Goal: Transaction & Acquisition: Purchase product/service

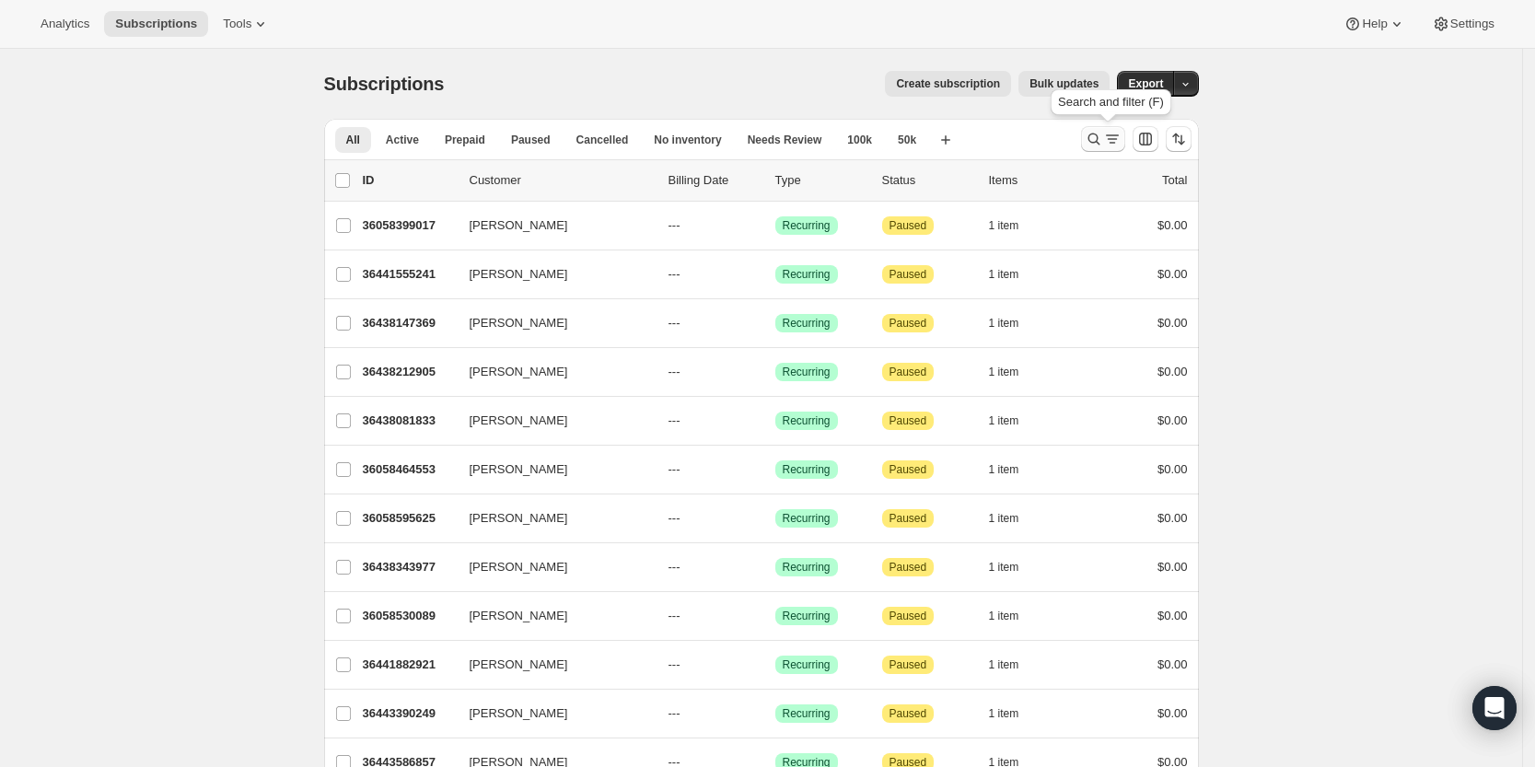
click at [1098, 140] on icon "Search and filter results" at bounding box center [1094, 139] width 18 height 18
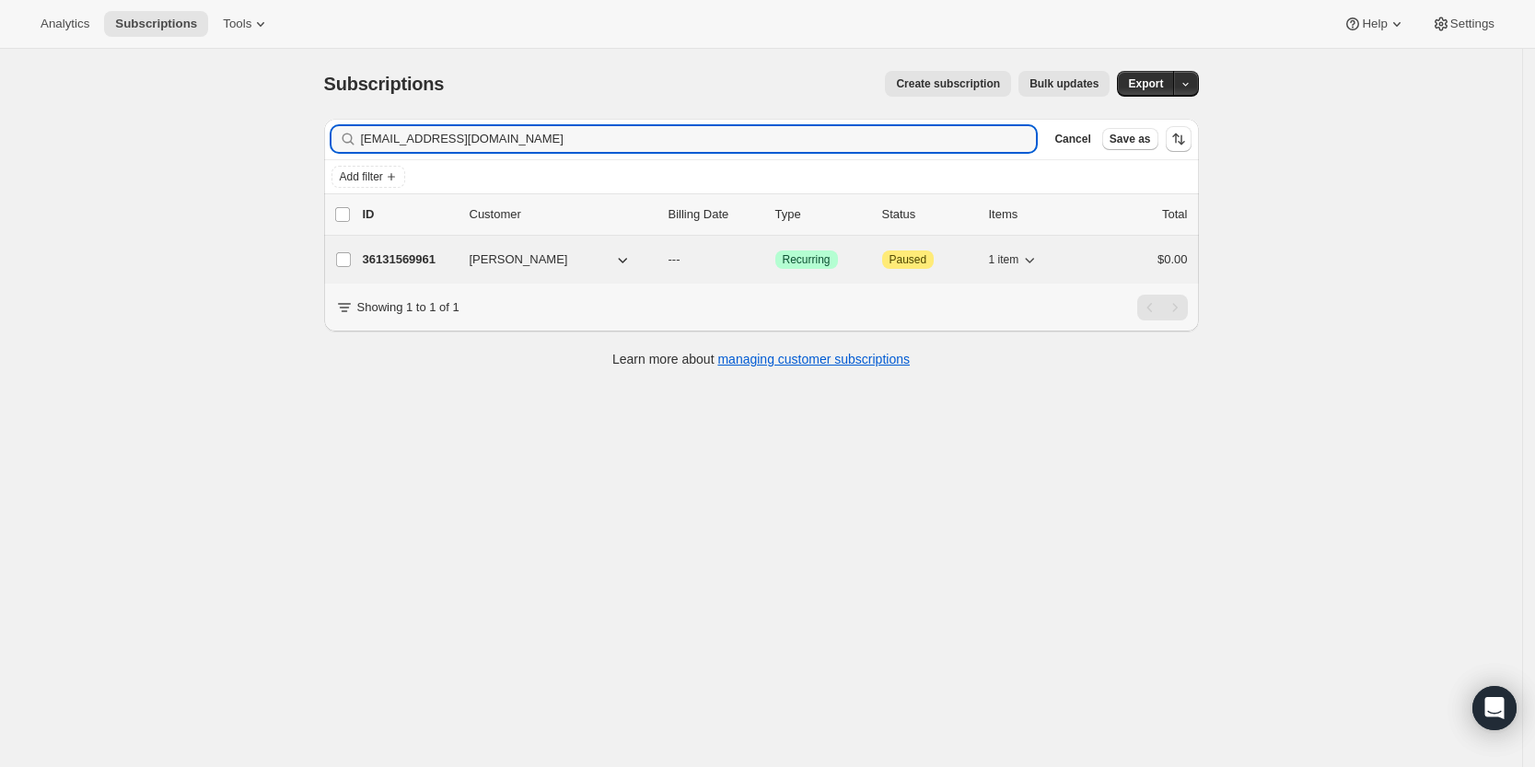
type input "[EMAIL_ADDRESS][DOMAIN_NAME]"
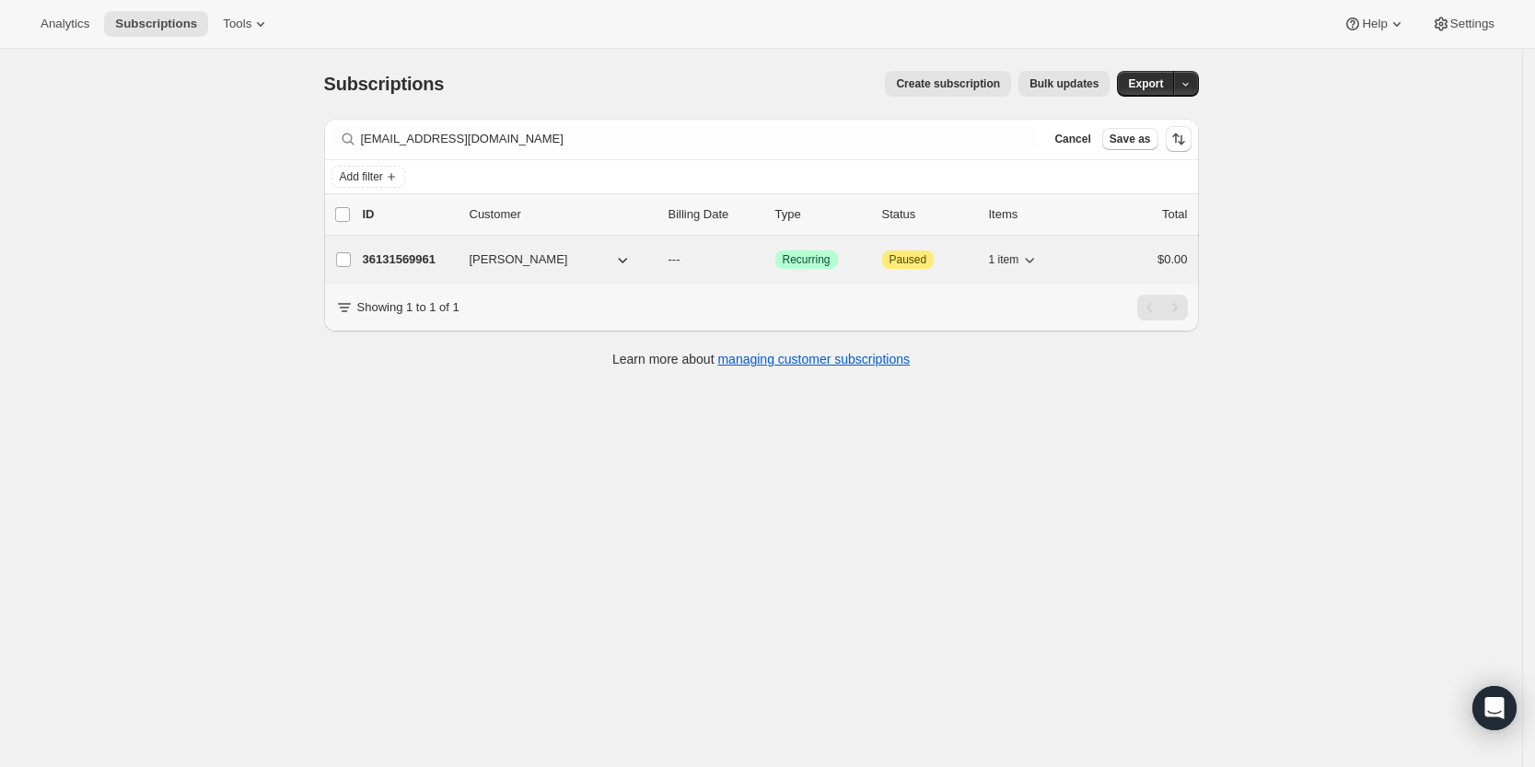
click at [424, 257] on p "36131569961" at bounding box center [409, 259] width 92 height 18
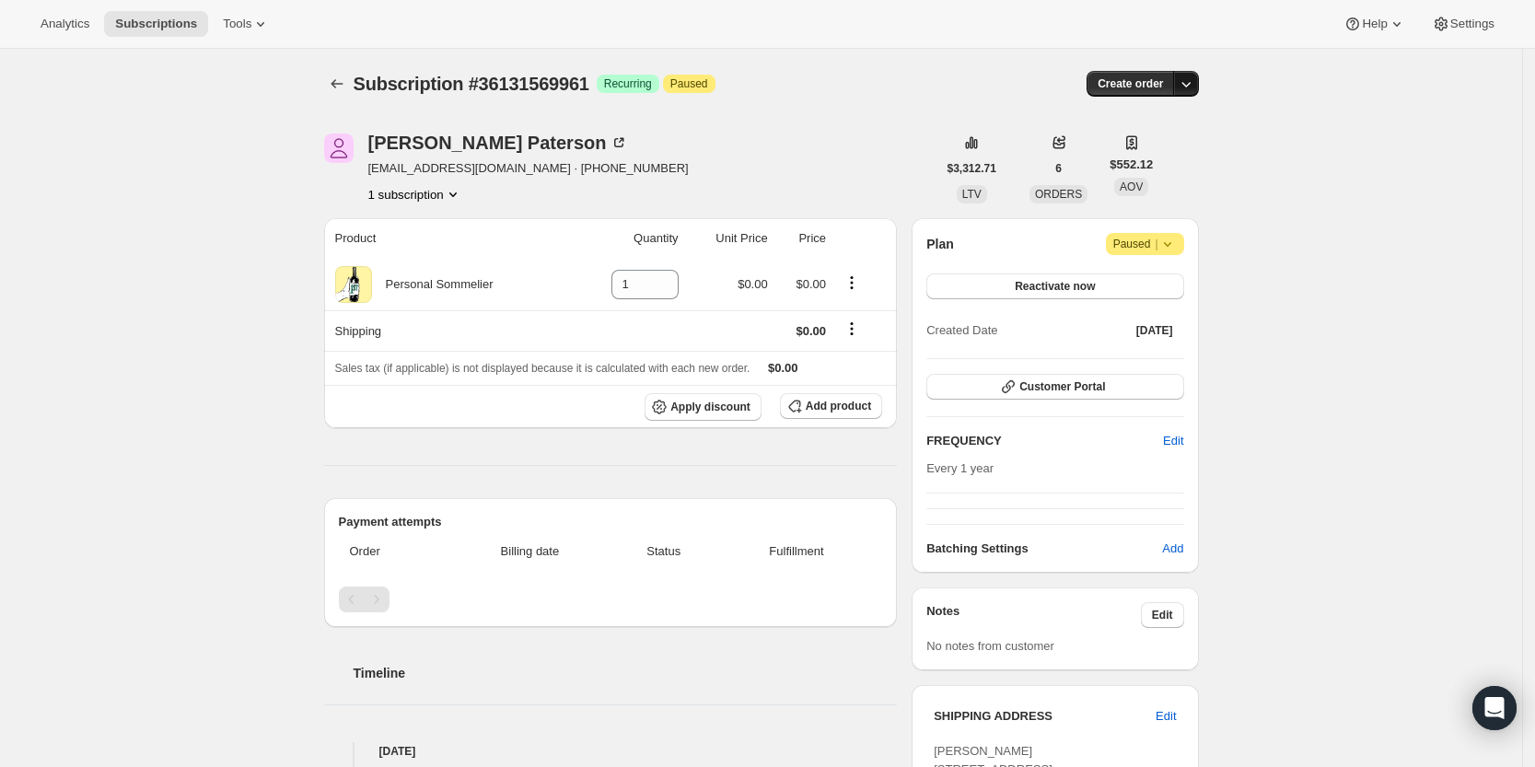
click at [1195, 91] on icon "button" at bounding box center [1186, 84] width 18 height 18
click at [1157, 153] on span "Create custom one-time order" at bounding box center [1113, 153] width 159 height 14
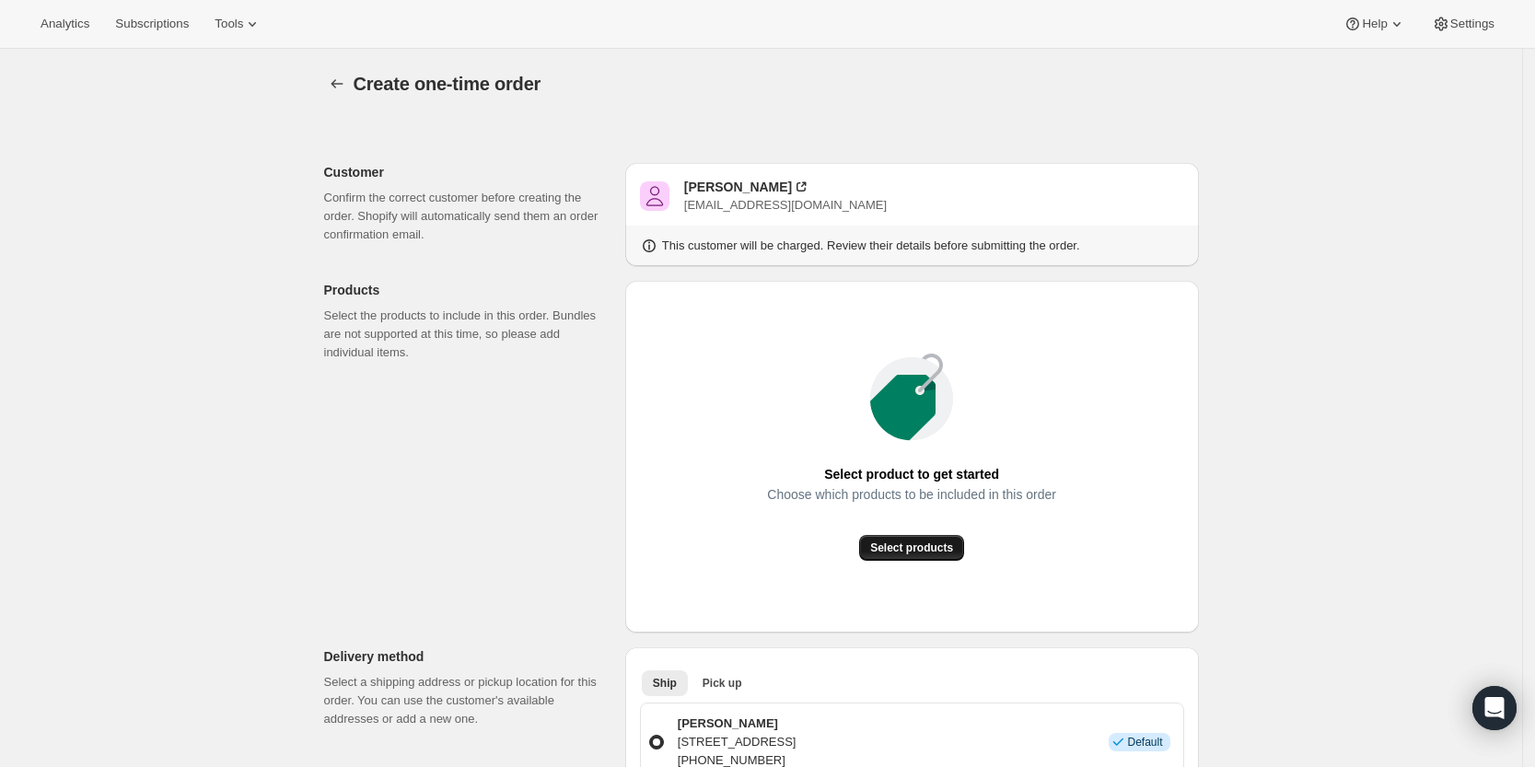
click at [918, 540] on button "Select products" at bounding box center [911, 548] width 105 height 26
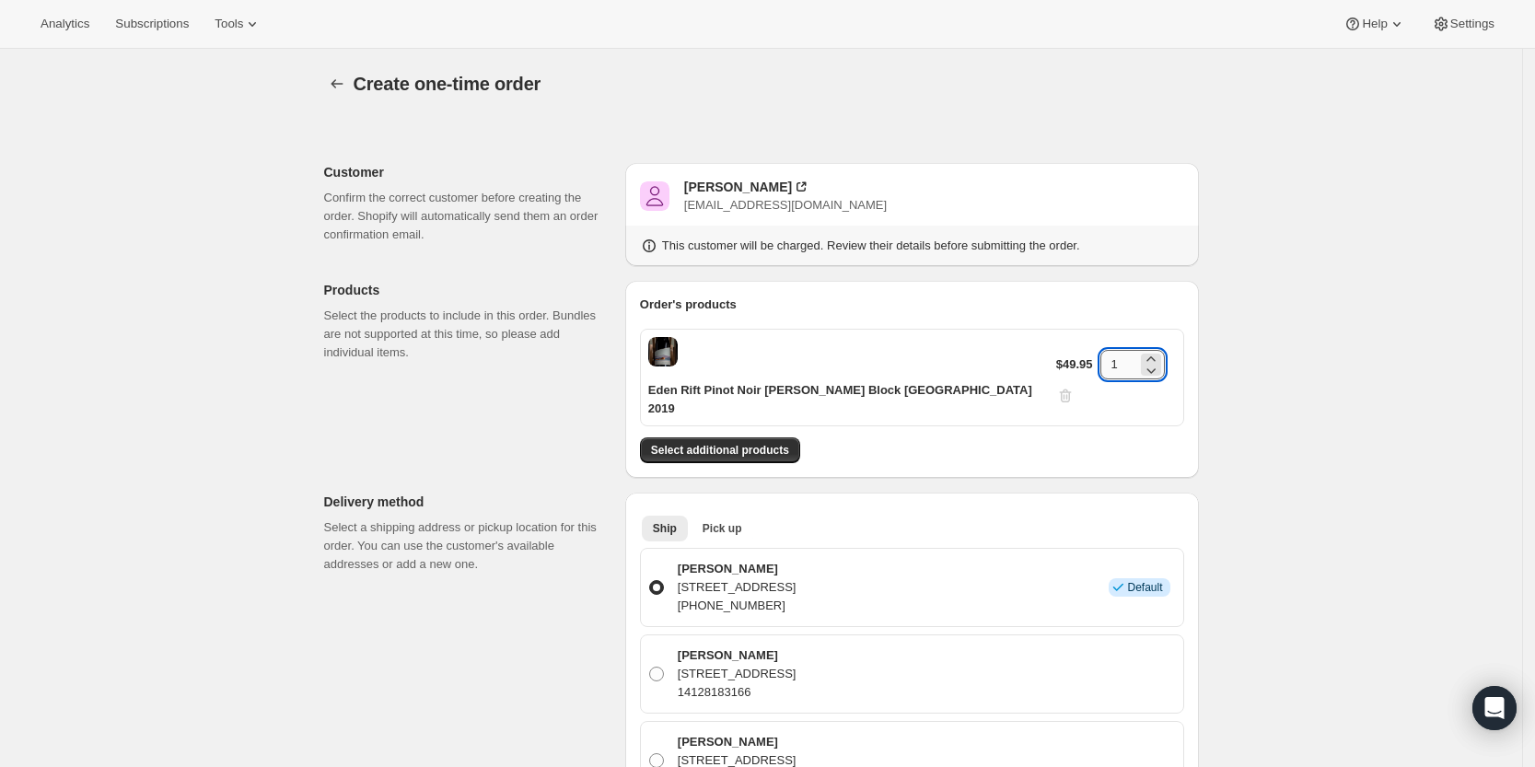
click at [1119, 353] on input "1" at bounding box center [1118, 364] width 37 height 29
type input "24"
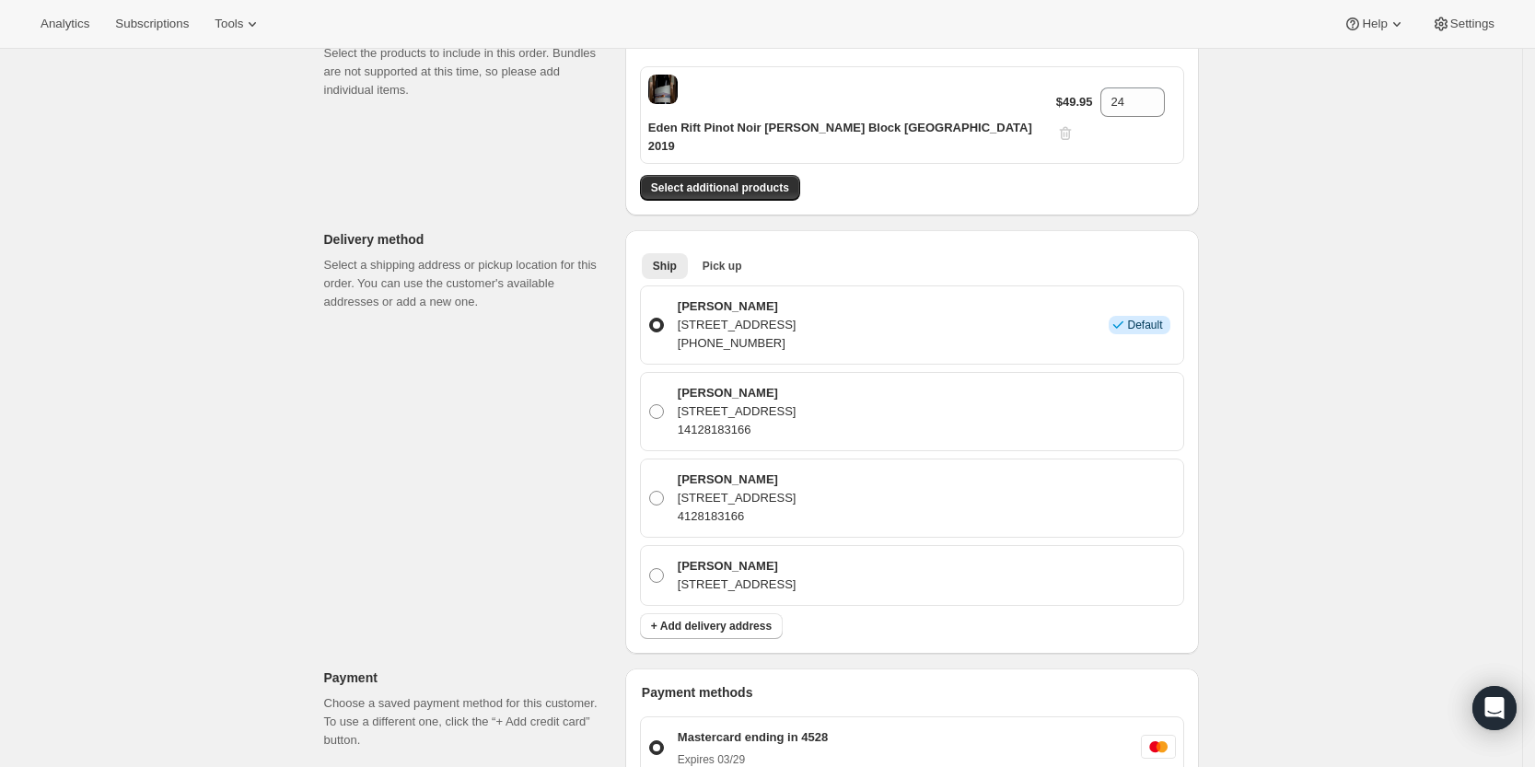
scroll to position [473, 0]
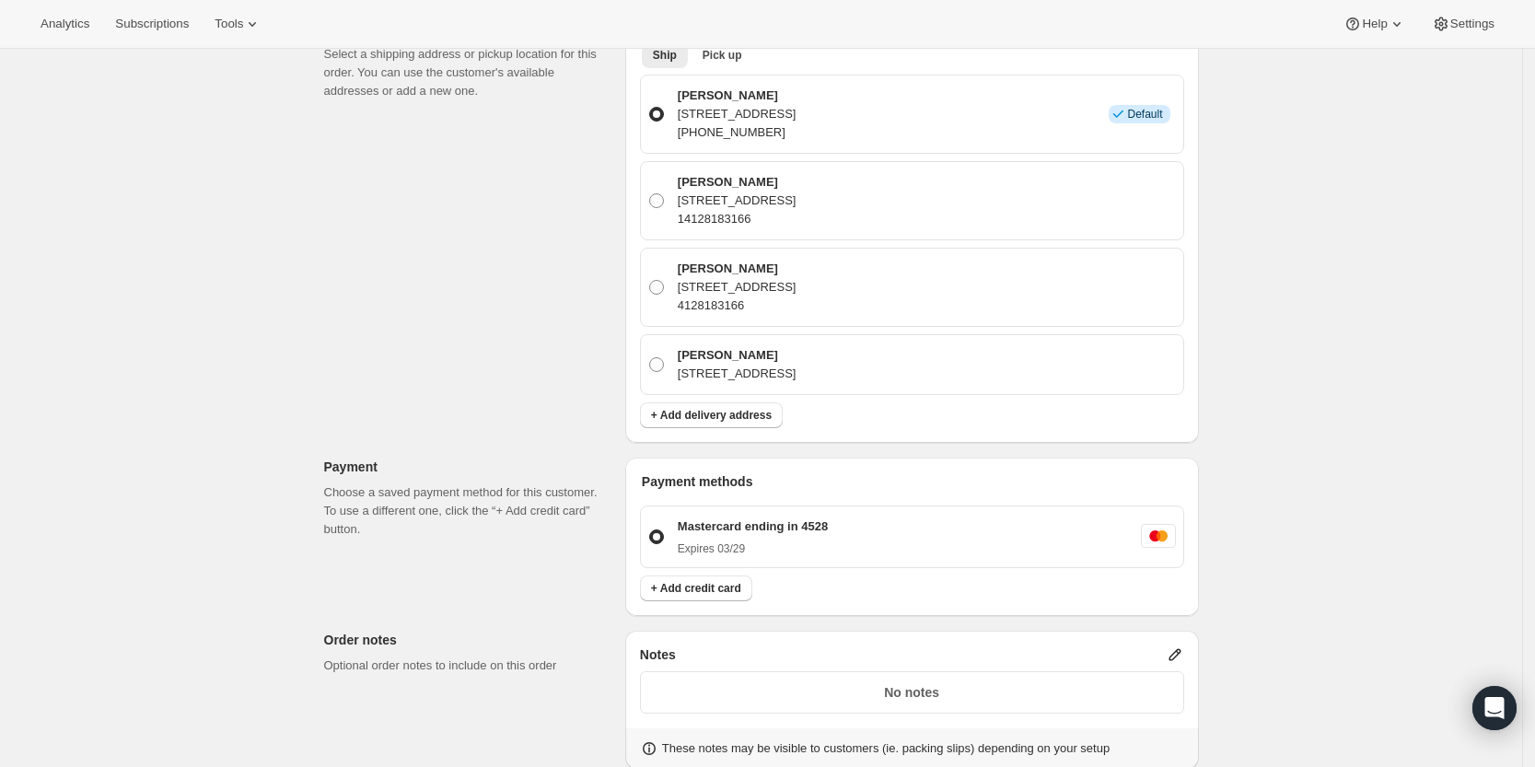
click at [1184, 645] on icon at bounding box center [1175, 654] width 18 height 18
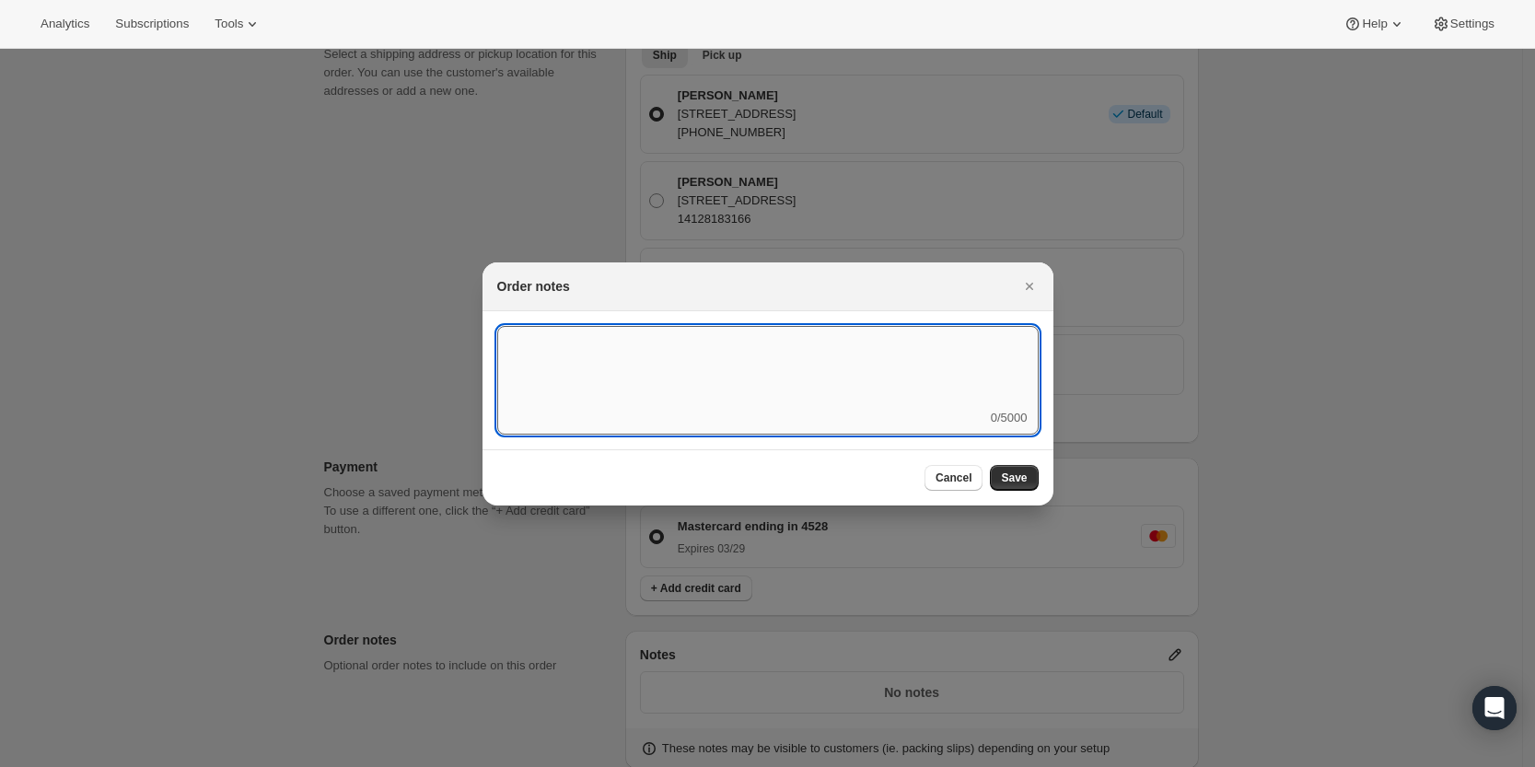
click at [876, 390] on textarea ":rd5:" at bounding box center [767, 367] width 541 height 83
type textarea "Temp Control"
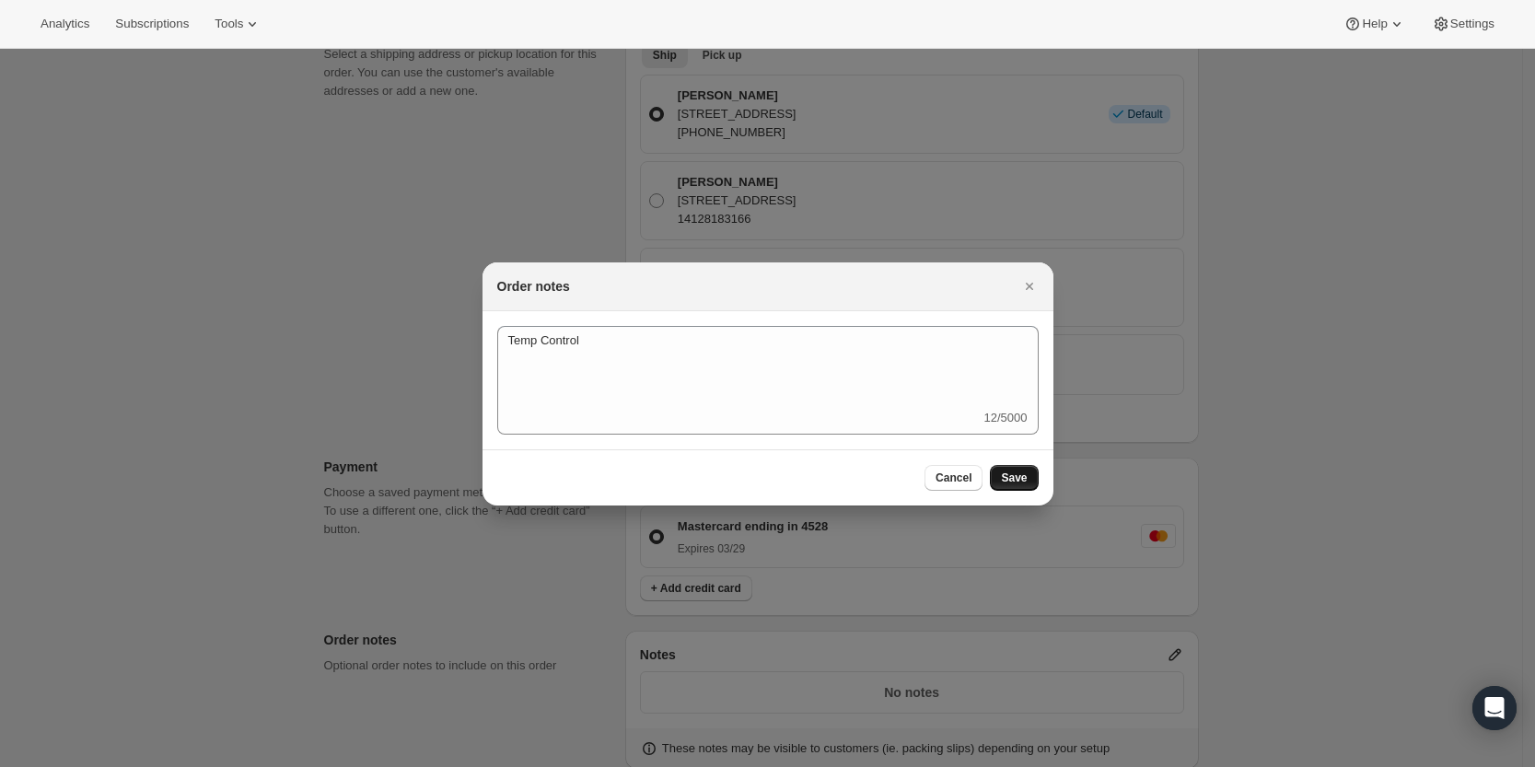
click at [1027, 477] on span "Save" at bounding box center [1014, 477] width 26 height 15
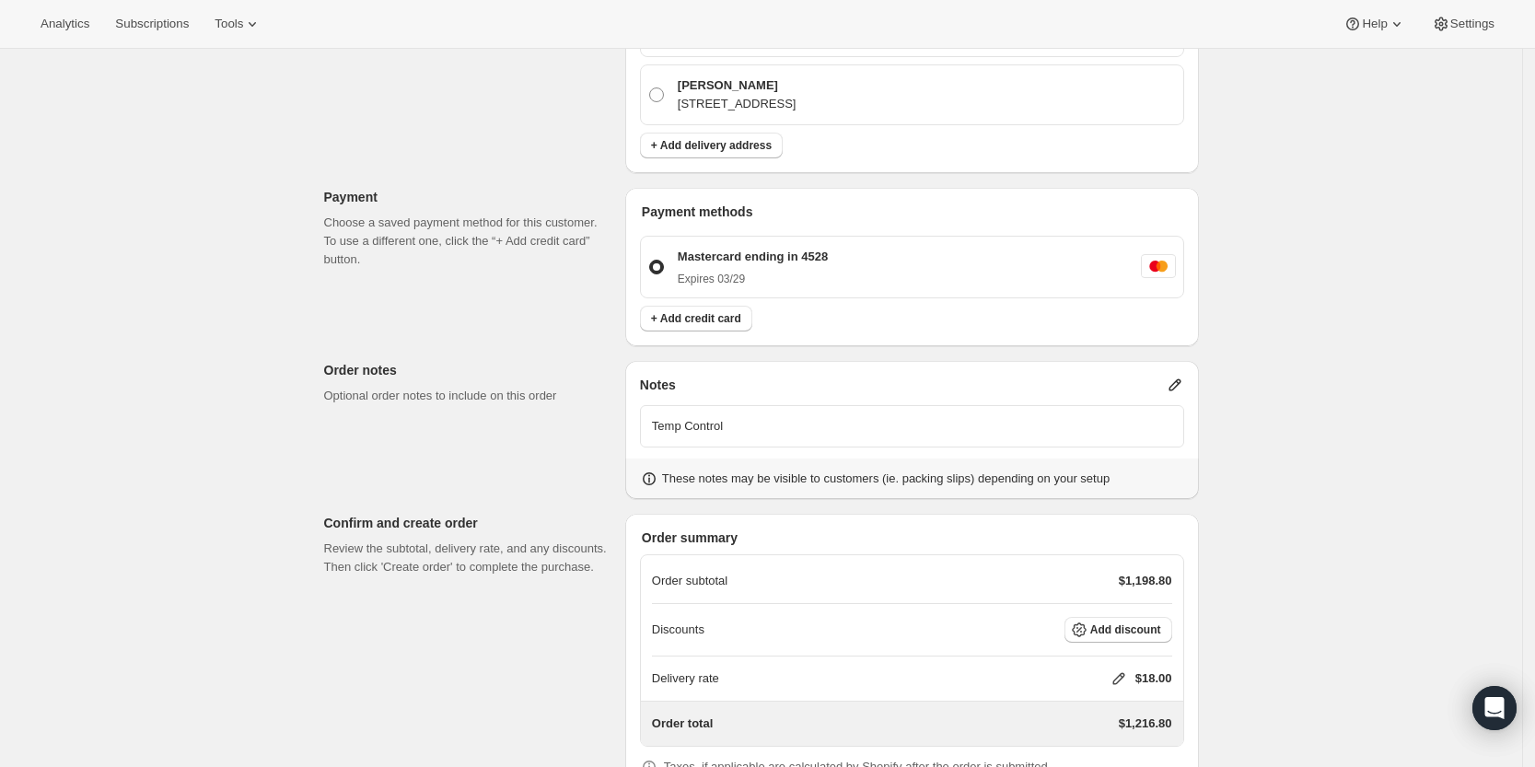
scroll to position [741, 0]
click at [1119, 671] on icon at bounding box center [1118, 680] width 18 height 18
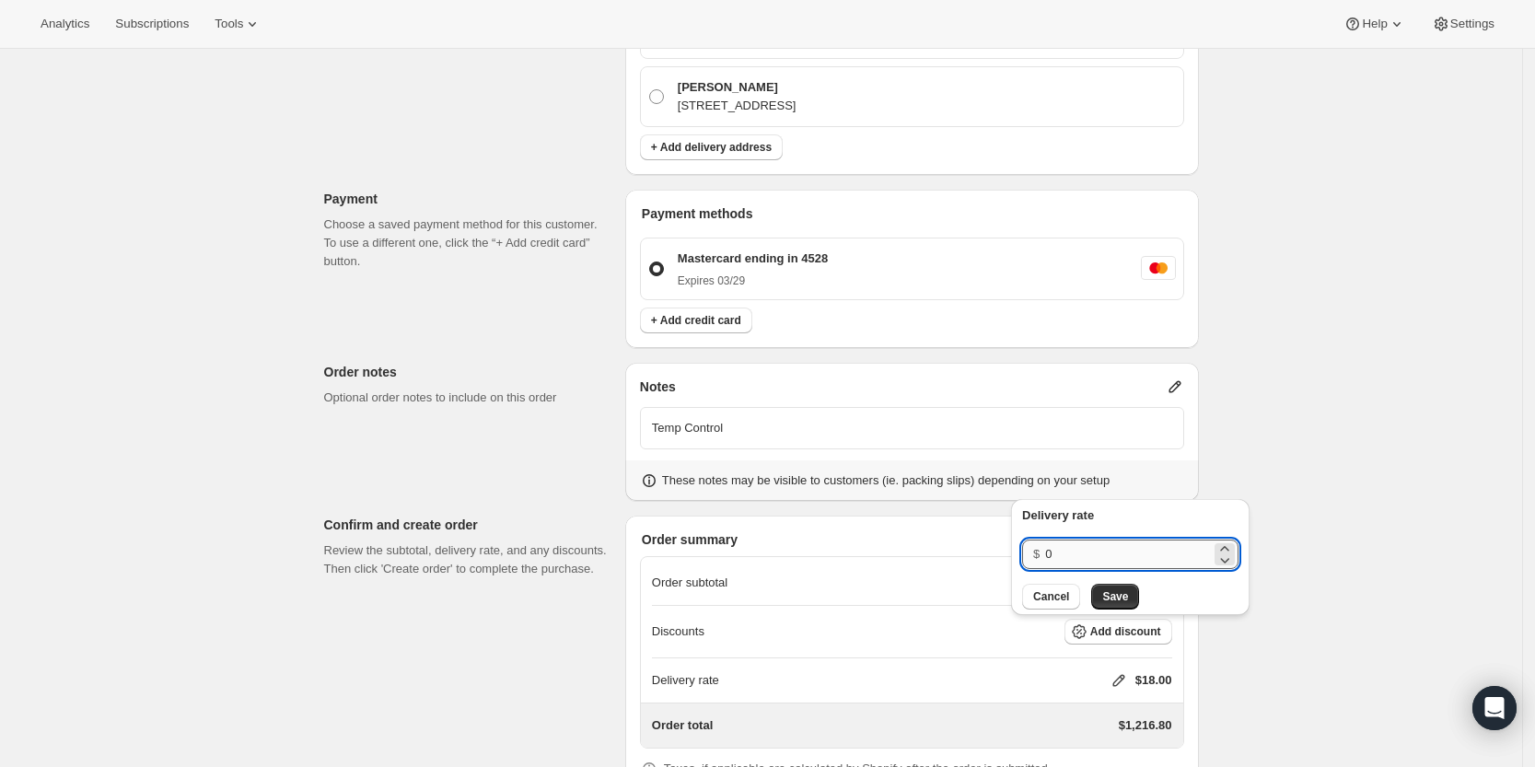
click at [1100, 553] on input "0" at bounding box center [1128, 554] width 166 height 29
type input "0"
click at [1108, 594] on span "Save" at bounding box center [1115, 596] width 26 height 15
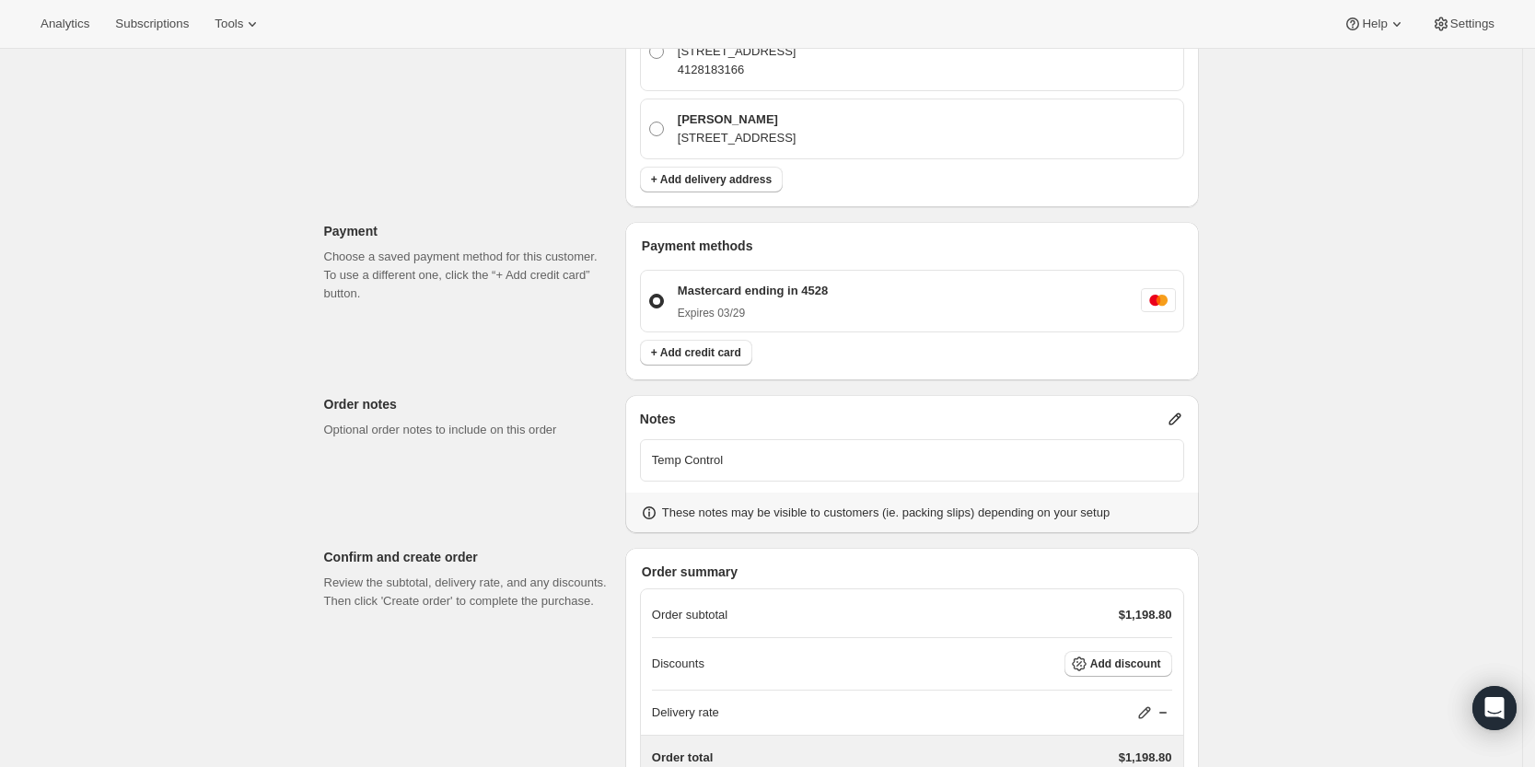
scroll to position [711, 0]
click at [1139, 655] on span "Add discount" at bounding box center [1125, 662] width 71 height 15
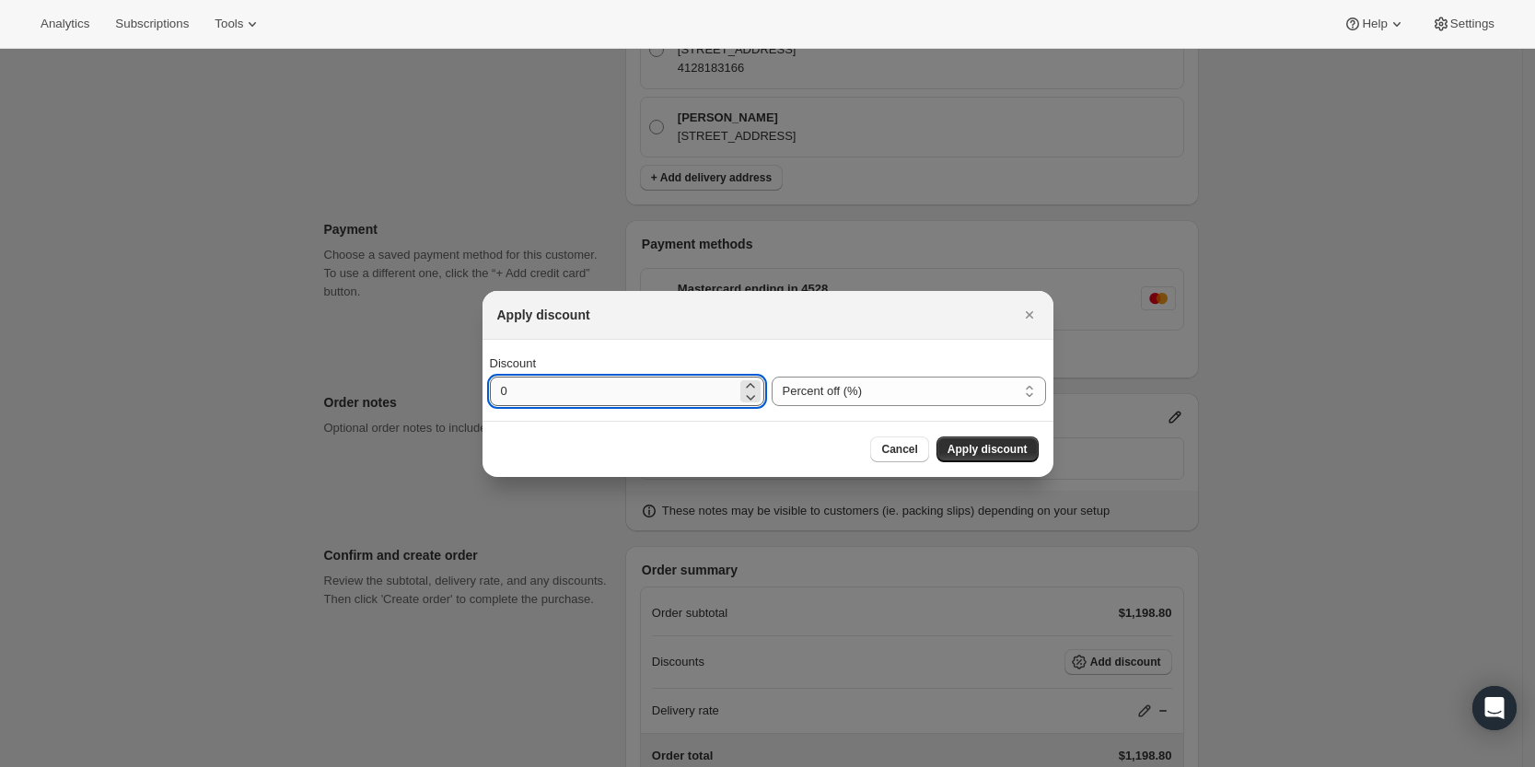
click at [619, 388] on input "0" at bounding box center [613, 391] width 247 height 29
click at [818, 380] on select "Percent off (%) Amount off ($)" at bounding box center [909, 391] width 274 height 29
select select "fixedAmount"
click at [772, 377] on select "Percent off (%) Amount off ($)" at bounding box center [909, 391] width 274 height 29
click at [631, 377] on input "0" at bounding box center [613, 391] width 247 height 29
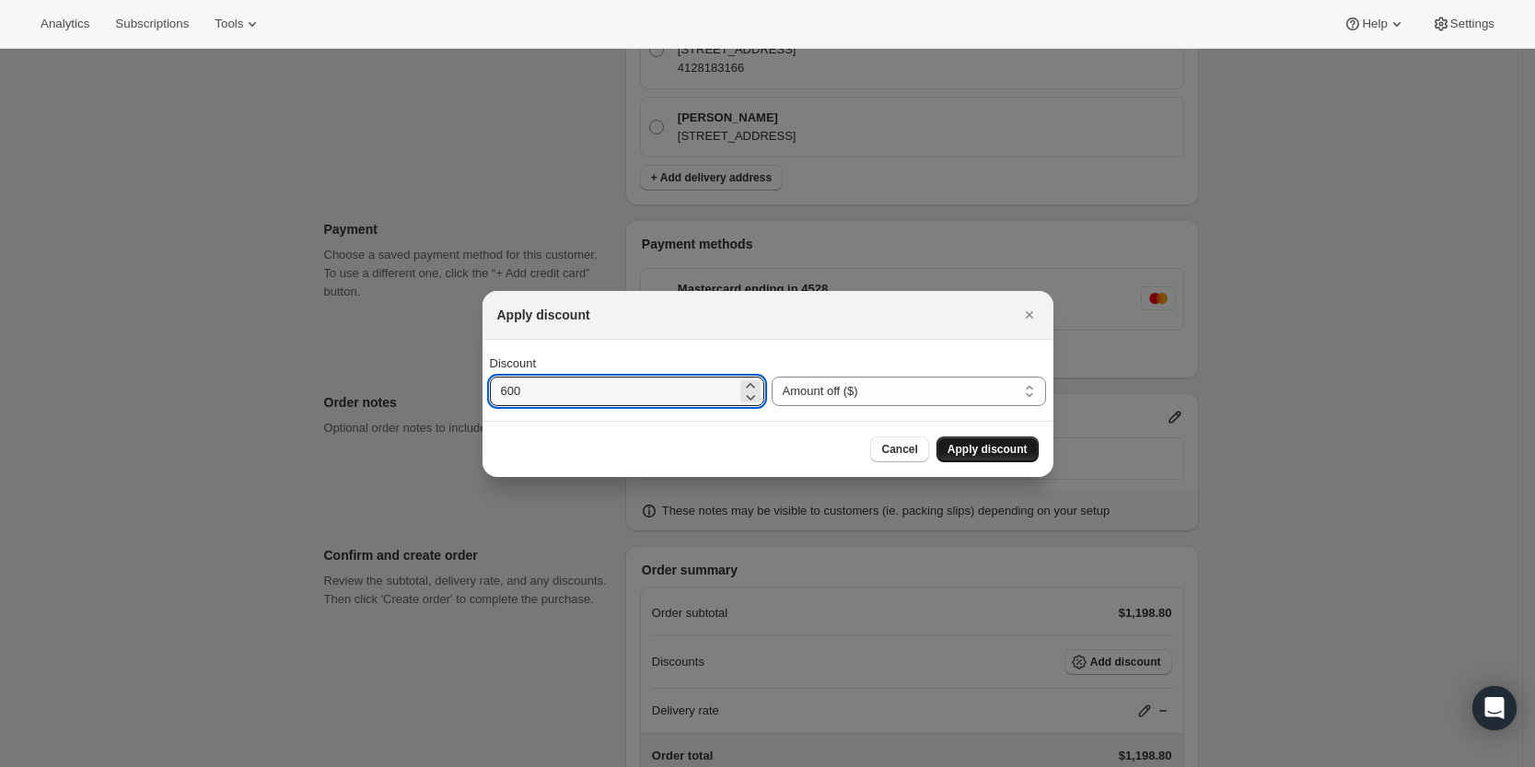
type input "600"
click at [969, 454] on span "Apply discount" at bounding box center [987, 449] width 80 height 15
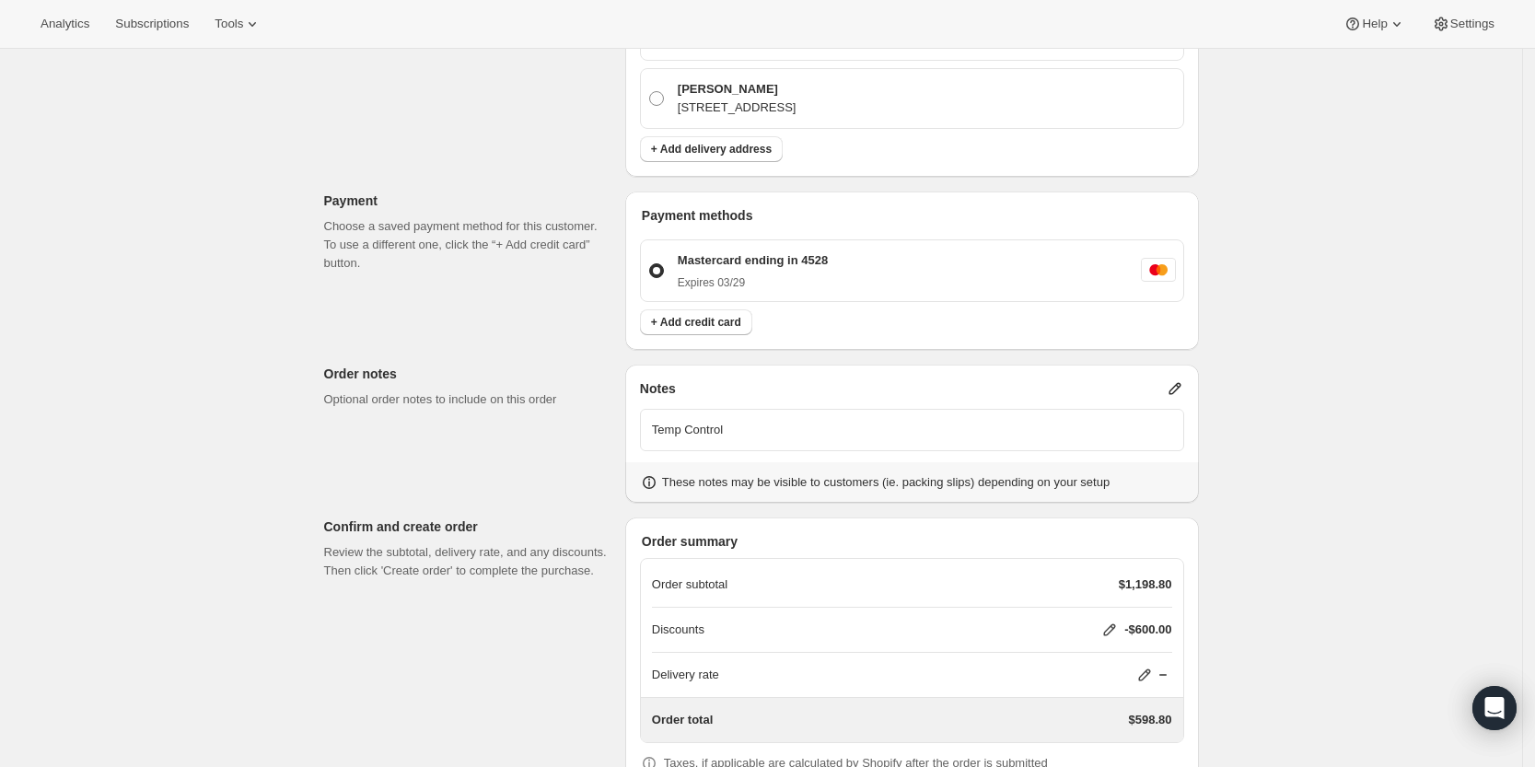
scroll to position [794, 0]
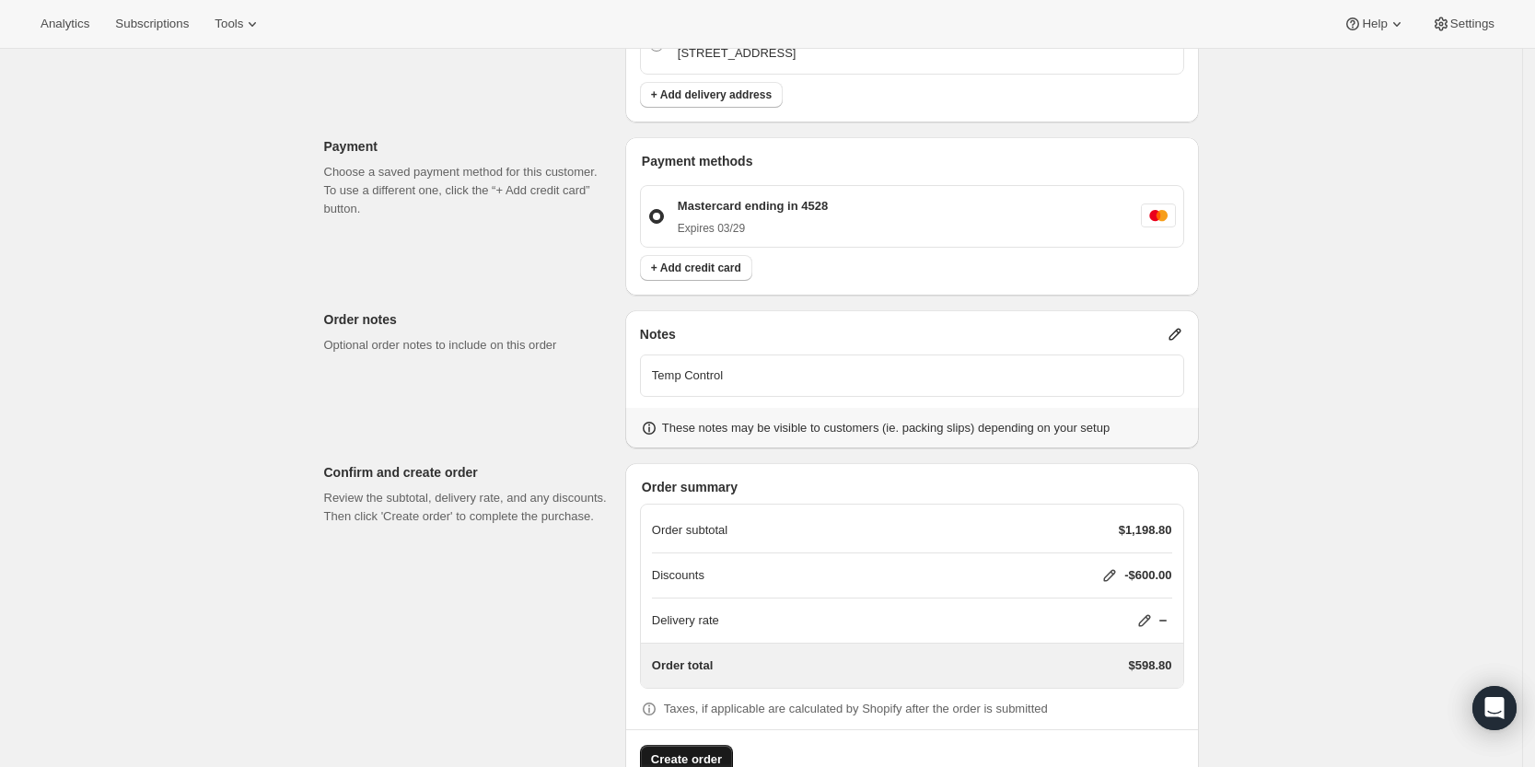
click at [689, 750] on span "Create order" at bounding box center [686, 759] width 71 height 18
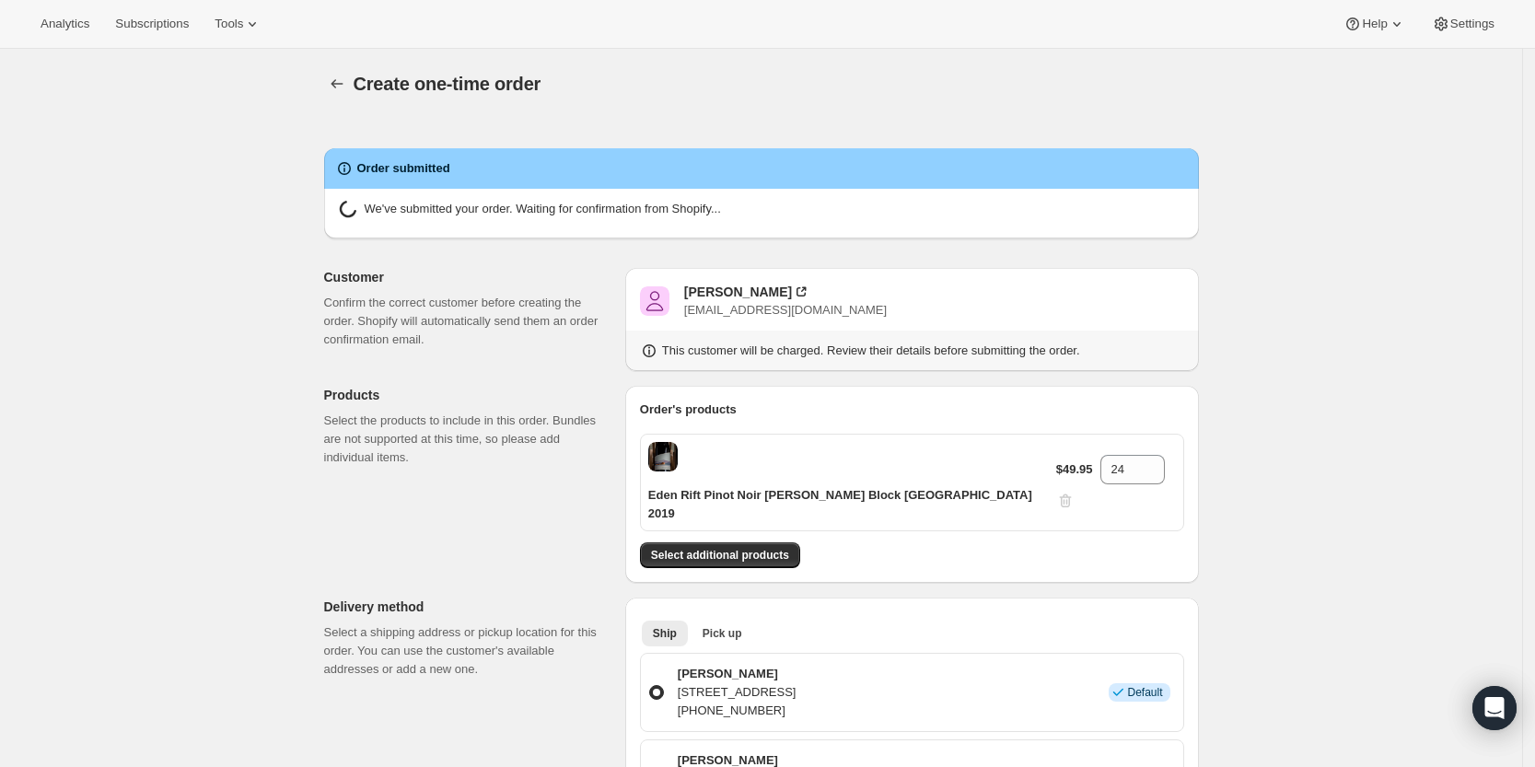
radio input "true"
